Goal: Task Accomplishment & Management: Complete application form

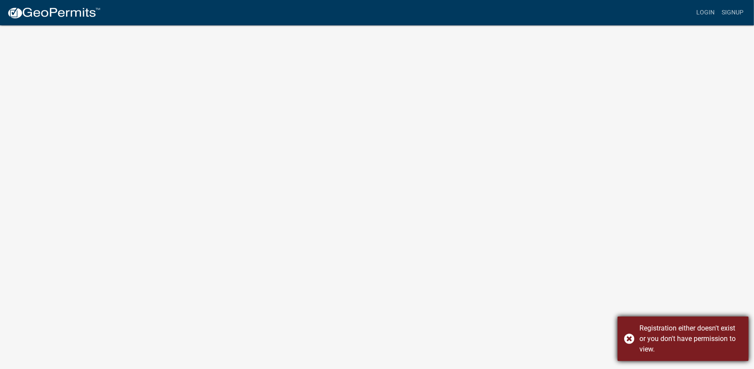
click at [700, 337] on div "Registration either doesn't exist or you don't have permission to view." at bounding box center [690, 338] width 103 height 31
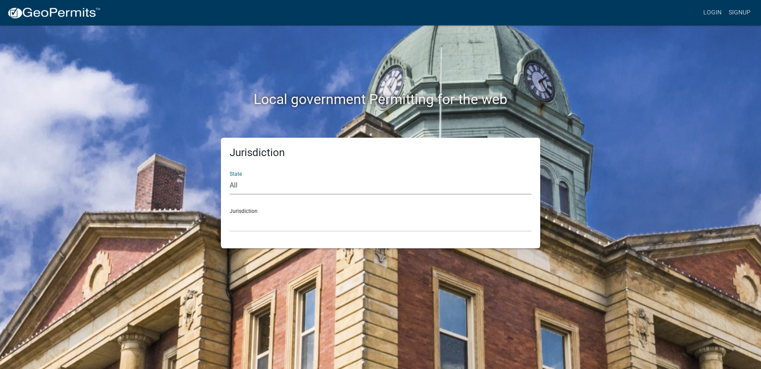
drag, startPoint x: 247, startPoint y: 186, endPoint x: 248, endPoint y: 193, distance: 7.1
click at [247, 186] on select "All Colorado Georgia Indiana Iowa Kansas Minnesota Ohio South Carolina Wisconsin" at bounding box center [381, 186] width 302 height 18
click at [230, 177] on select "All Colorado Georgia Indiana Iowa Kansas Minnesota Ohio South Carolina Wisconsin" at bounding box center [381, 186] width 302 height 18
click at [249, 220] on select "Custer County, Colorado Carroll County, Georgia Cook County, Georgia Crawford C…" at bounding box center [381, 223] width 302 height 18
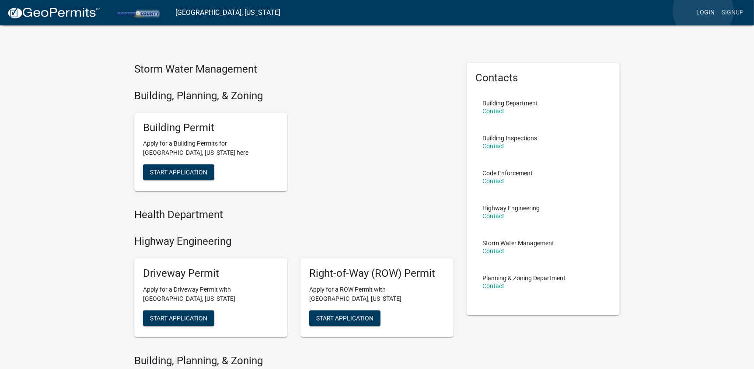
click at [703, 10] on link "Login" at bounding box center [705, 12] width 25 height 17
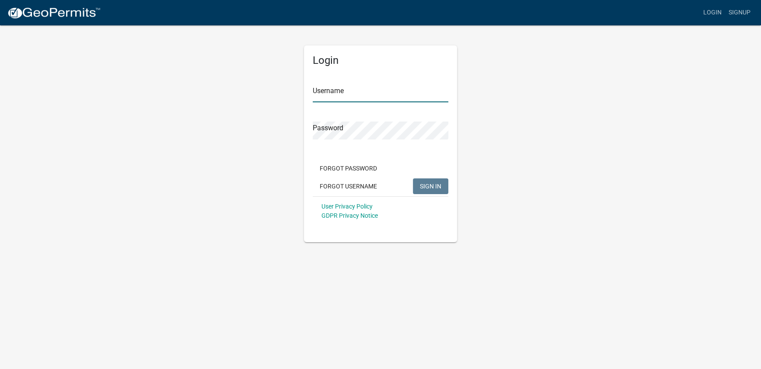
type input "Sheehy Well"
click at [431, 182] on span "SIGN IN" at bounding box center [430, 185] width 21 height 7
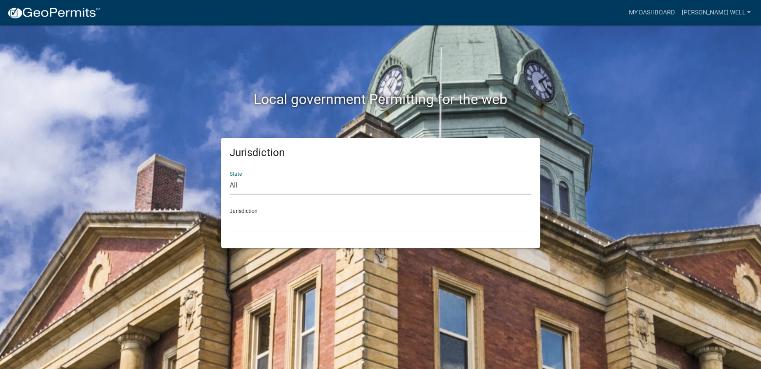
click at [335, 188] on select "All Colorado Georgia Indiana Iowa Kansas Minnesota Ohio South Carolina Wisconsin" at bounding box center [381, 186] width 302 height 18
select select "Indiana"
click at [230, 177] on select "All Colorado Georgia Indiana Iowa Kansas Minnesota Ohio South Carolina Wisconsin" at bounding box center [381, 186] width 302 height 18
click at [290, 226] on select "City of Charlestown, Indiana City of Jeffersonville, Indiana City of Logansport…" at bounding box center [381, 223] width 302 height 18
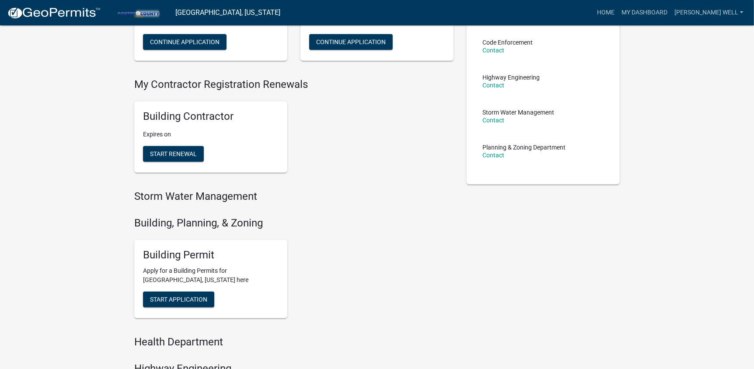
scroll to position [175, 0]
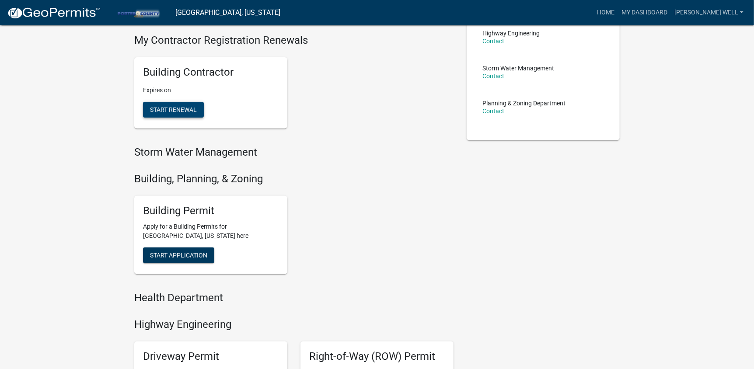
click at [174, 112] on span "Start Renewal" at bounding box center [173, 109] width 47 height 7
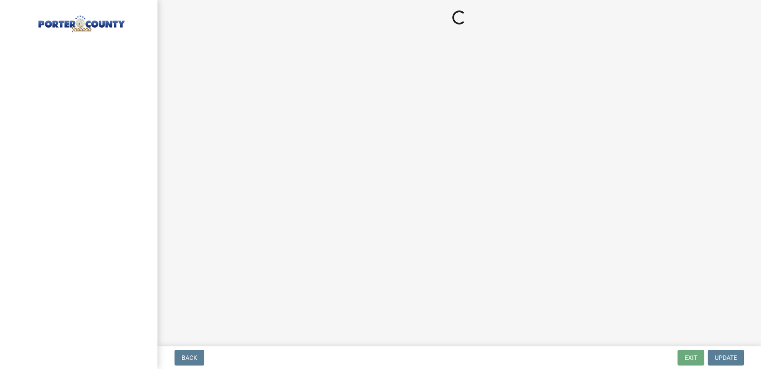
select select "IN"
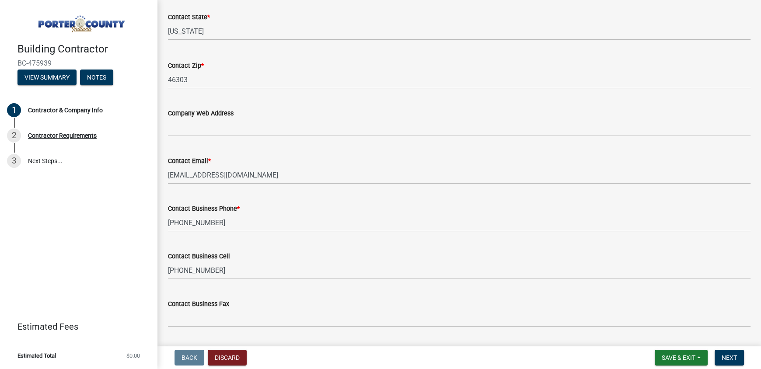
scroll to position [419, 0]
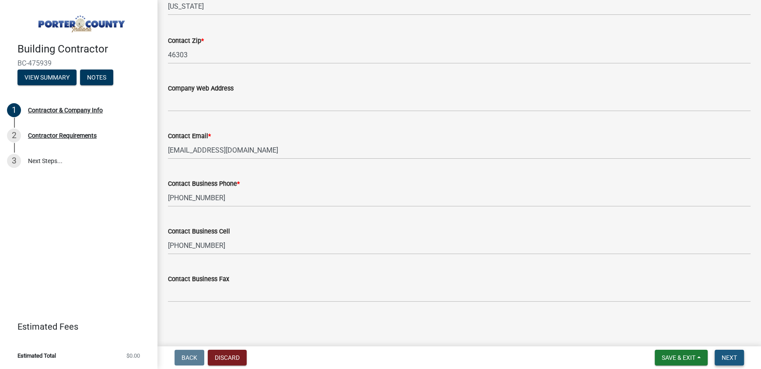
click at [733, 360] on span "Next" at bounding box center [729, 357] width 15 height 7
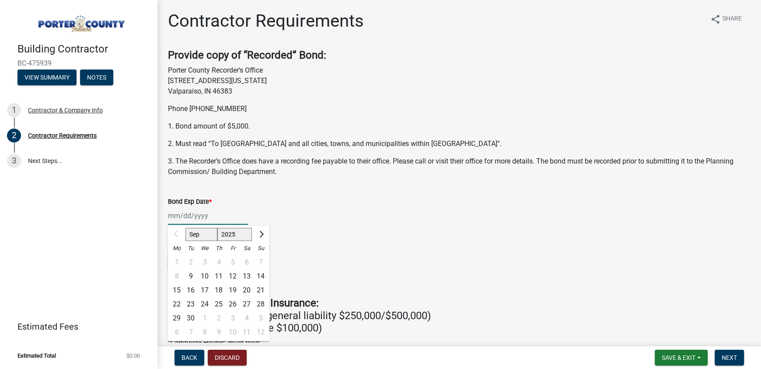
click at [202, 214] on div "Sep Oct Nov Dec 2025 2026 2027 2028 2029 2030 2031 2032 2033 2034 2035 2036 203…" at bounding box center [208, 216] width 80 height 18
click at [404, 262] on div "Select files" at bounding box center [459, 263] width 583 height 18
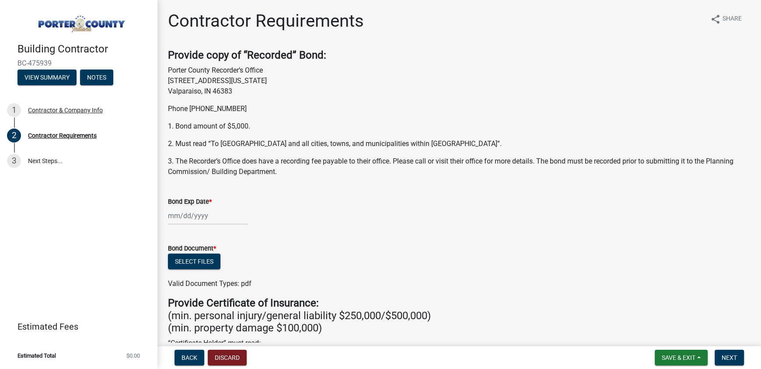
click at [172, 221] on div at bounding box center [208, 216] width 80 height 18
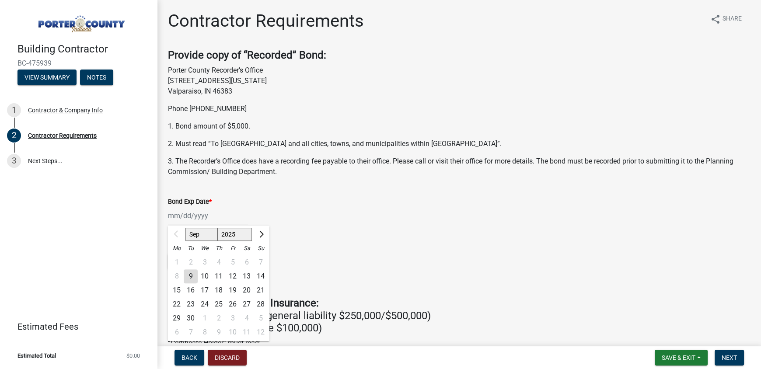
click at [243, 234] on select "2025 2026 2027 2028 2029 2030 2031 2032 2033 2034 2035 2036 2037 2038 2039 2040…" at bounding box center [234, 234] width 35 height 13
select select "2026"
click at [217, 228] on select "2025 2026 2027 2028 2029 2030 2031 2032 2033 2034 2035 2036 2037 2038 2039 2040…" at bounding box center [234, 234] width 35 height 13
click at [256, 262] on div "6" at bounding box center [261, 262] width 14 height 14
type input "09/06/2026"
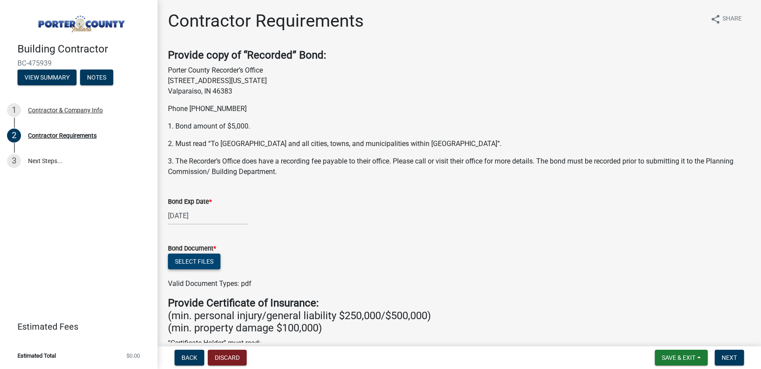
click at [196, 263] on button "Select files" at bounding box center [194, 262] width 52 height 16
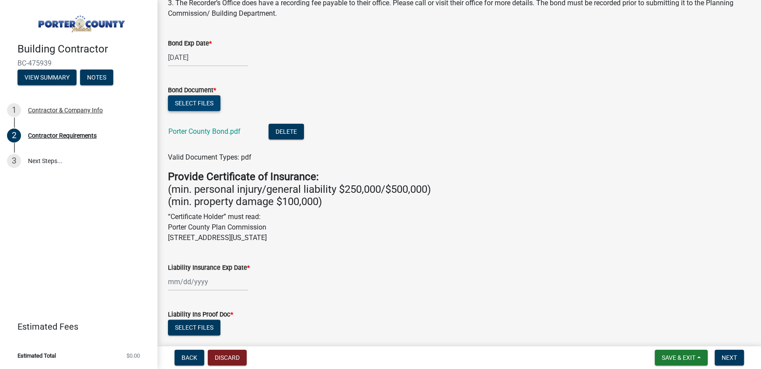
scroll to position [175, 0]
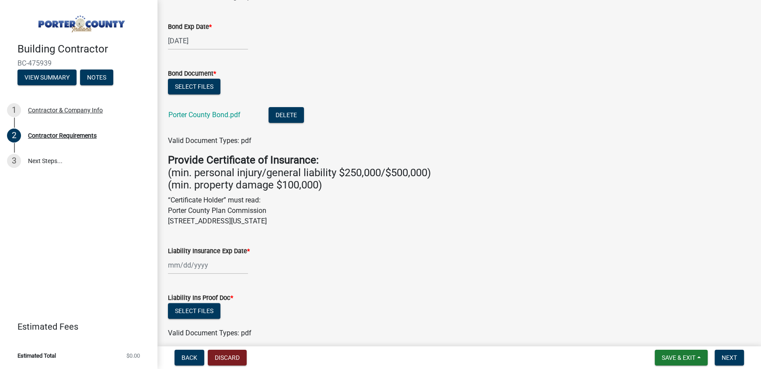
click at [175, 262] on div at bounding box center [208, 265] width 80 height 18
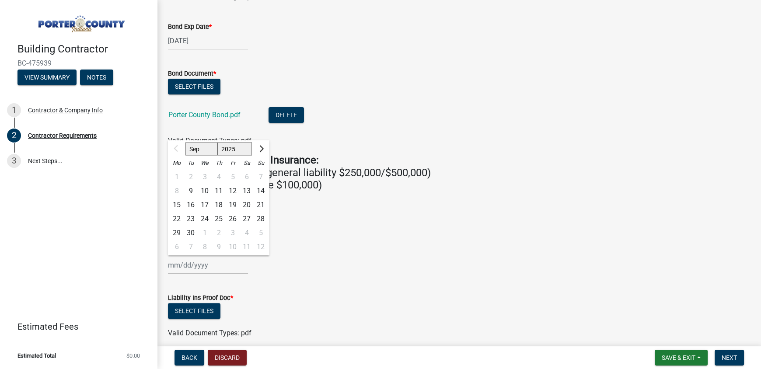
click at [278, 268] on div "Sep Oct Nov Dec 2025 2026 2027 2028 2029 2030 2031 2032 2033 2034 2035 2036 203…" at bounding box center [459, 265] width 583 height 18
click at [180, 267] on div "Sep Oct Nov Dec 2025 2026 2027 2028 2029 2030 2031 2032 2033 2034 2035 2036 203…" at bounding box center [208, 265] width 80 height 18
click at [264, 152] on button "Next month" at bounding box center [260, 149] width 10 height 14
select select "10"
click at [206, 179] on div "1" at bounding box center [205, 177] width 14 height 14
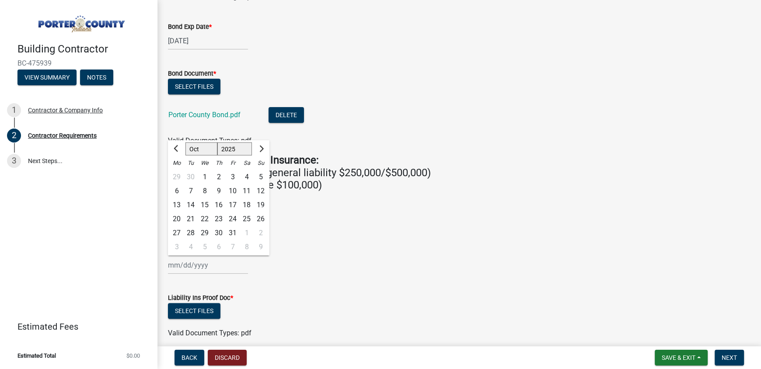
type input "10/01/2025"
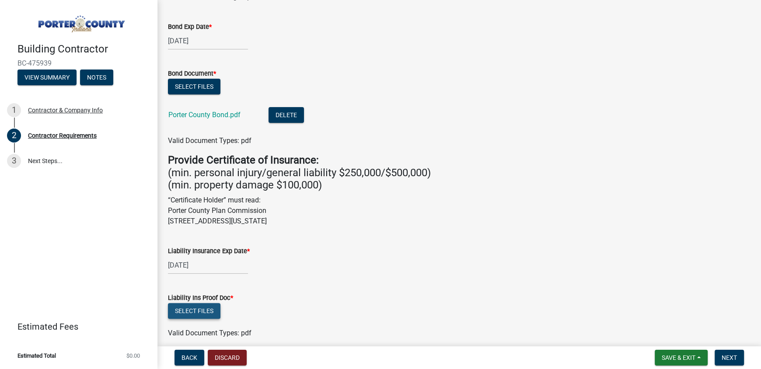
click at [191, 313] on button "Select files" at bounding box center [194, 311] width 52 height 16
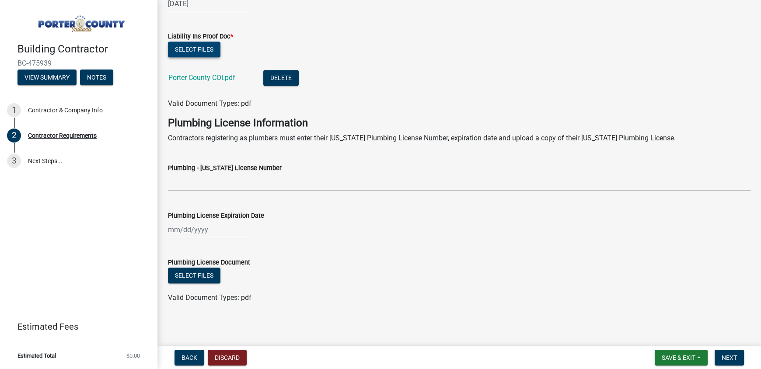
scroll to position [438, 0]
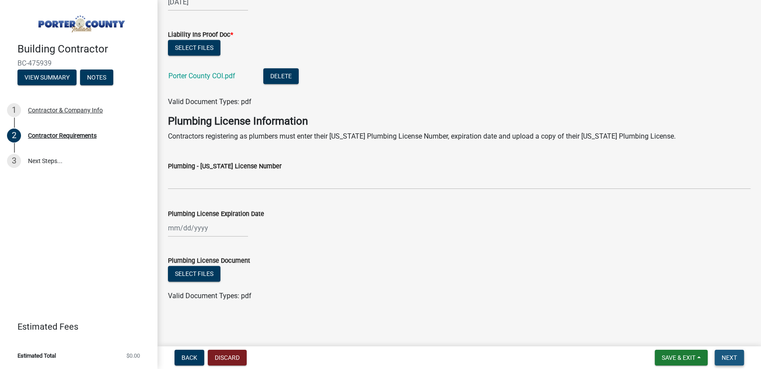
click at [722, 356] on span "Next" at bounding box center [729, 357] width 15 height 7
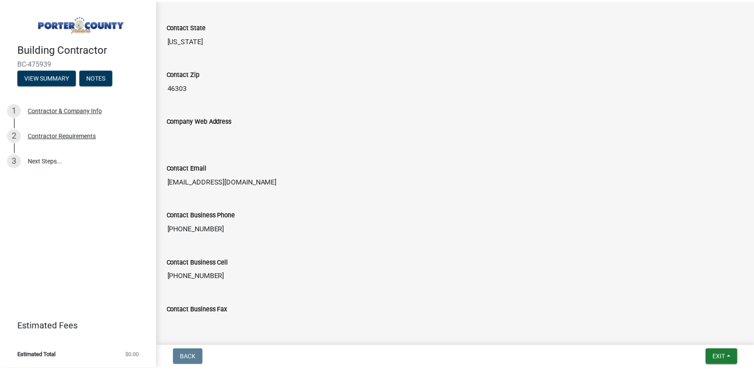
scroll to position [466, 0]
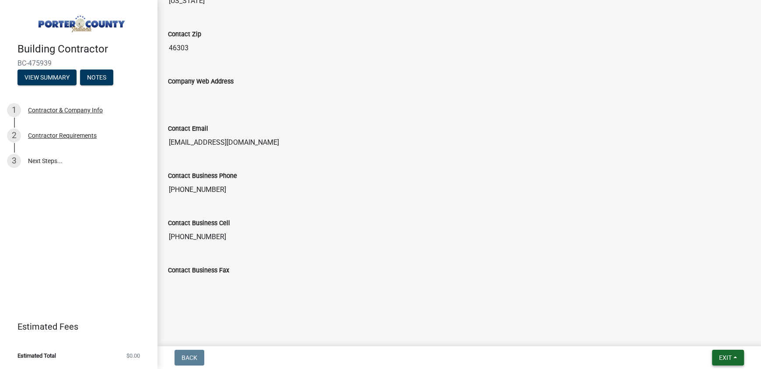
click at [725, 359] on span "Exit" at bounding box center [725, 357] width 13 height 7
click at [709, 331] on button "Save & Exit" at bounding box center [709, 335] width 70 height 21
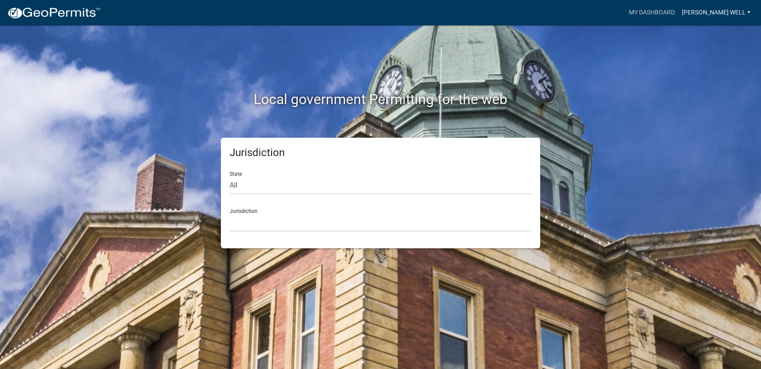
click at [727, 13] on link "Sheehy Well" at bounding box center [716, 12] width 76 height 17
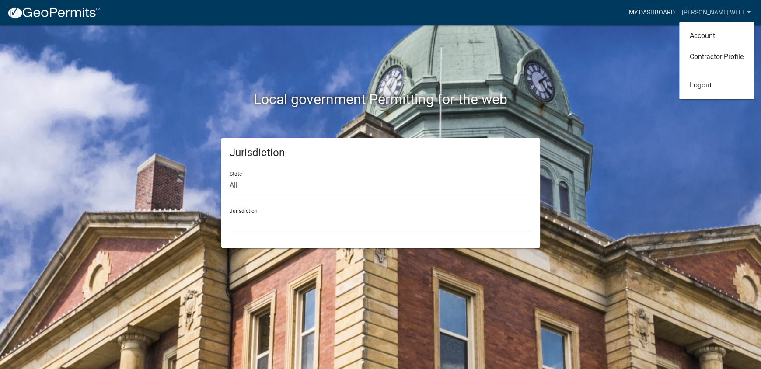
click at [678, 16] on link "My Dashboard" at bounding box center [651, 12] width 53 height 17
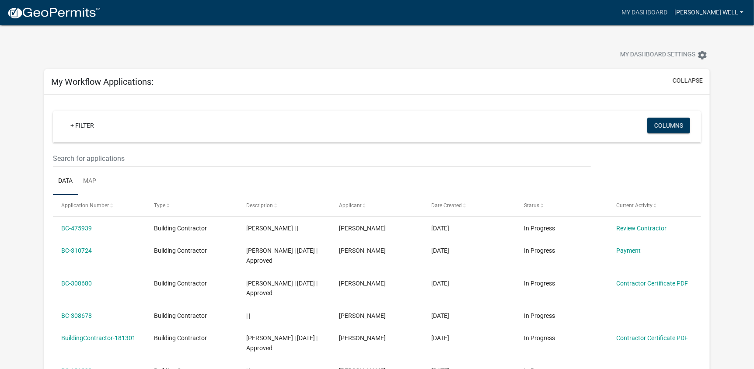
click at [733, 14] on link "Sheehy Well" at bounding box center [709, 12] width 76 height 17
click at [704, 55] on link "Contractor Profile" at bounding box center [709, 56] width 75 height 21
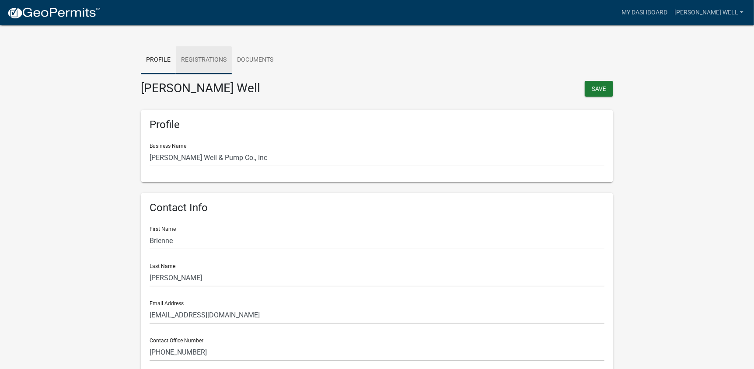
click at [219, 65] on link "Registrations" at bounding box center [204, 60] width 56 height 28
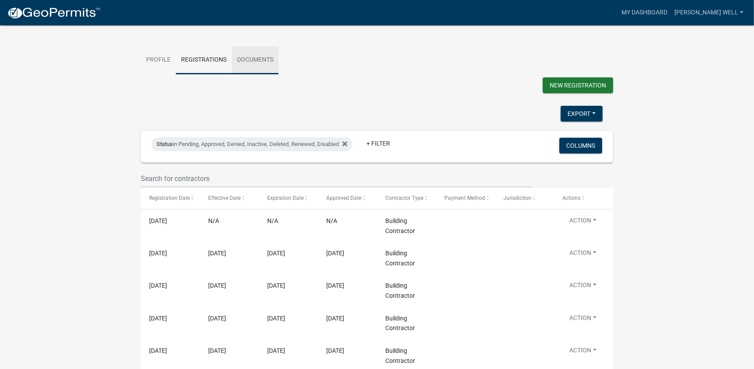
click at [259, 62] on link "Documents" at bounding box center [255, 60] width 47 height 28
